Goal: Information Seeking & Learning: Learn about a topic

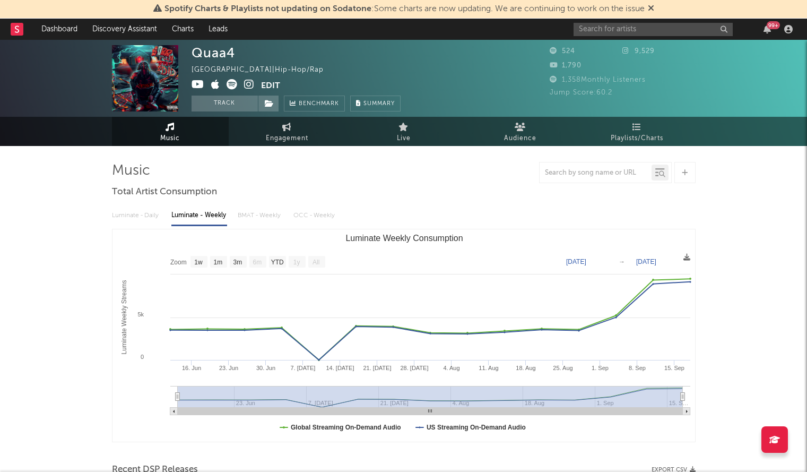
select select "1w"
click at [612, 29] on input "text" at bounding box center [653, 29] width 159 height 13
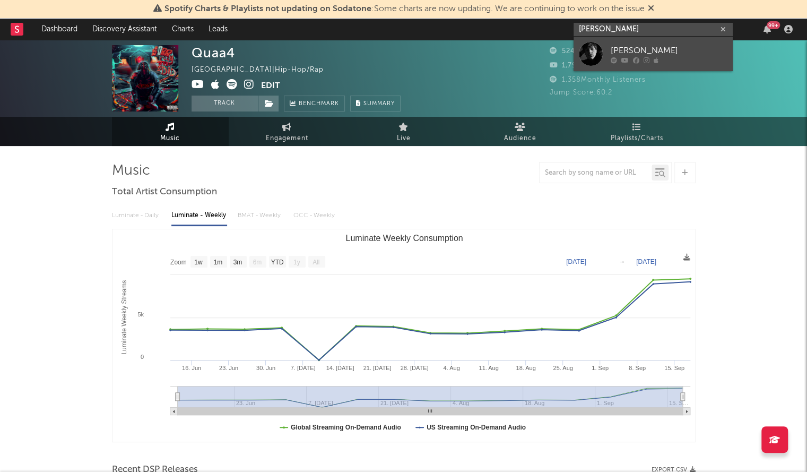
type input "[PERSON_NAME]"
click at [606, 48] on link "[PERSON_NAME]" at bounding box center [653, 54] width 159 height 35
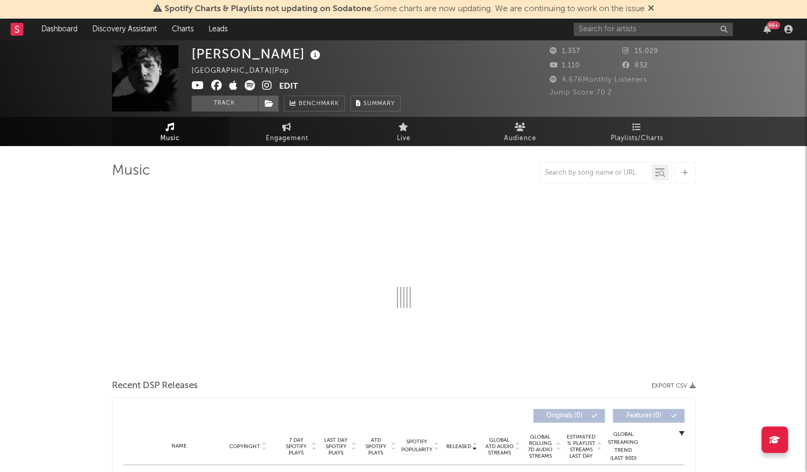
select select "1w"
